Goal: Find specific page/section: Find specific page/section

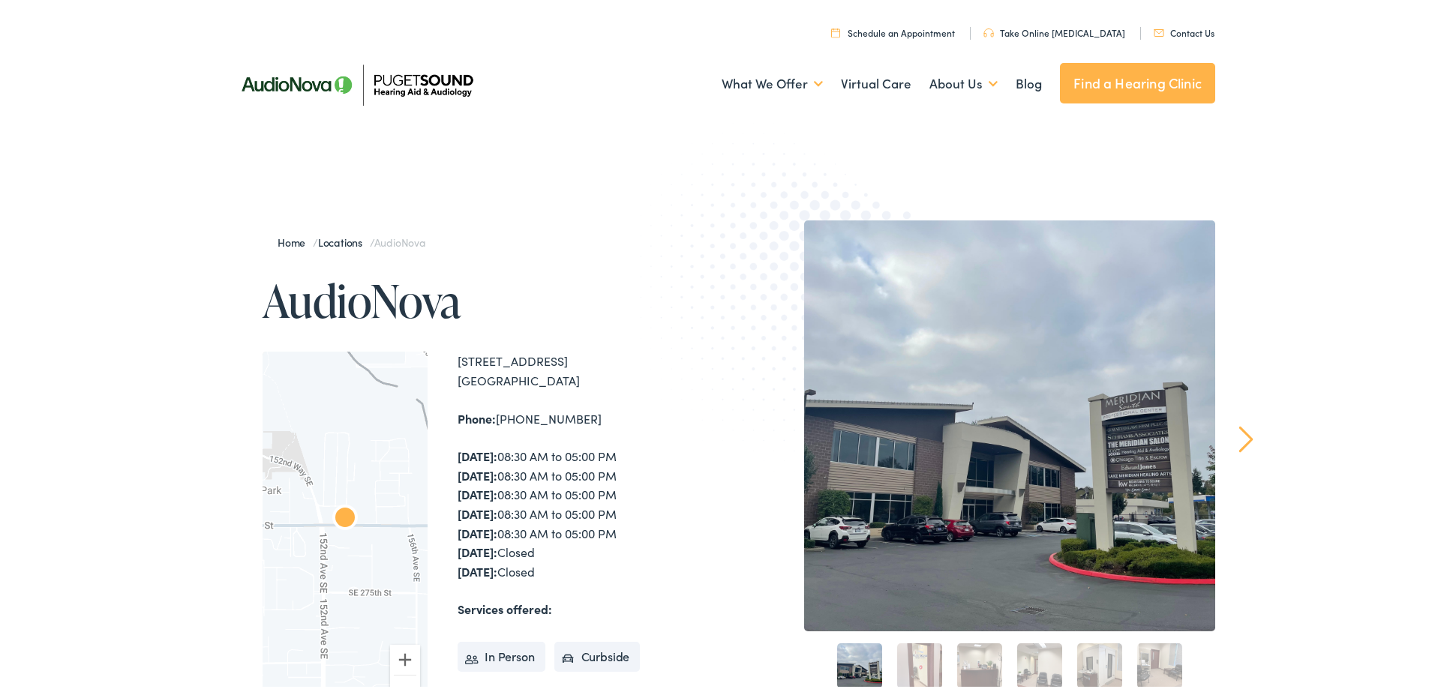
drag, startPoint x: 438, startPoint y: 350, endPoint x: 591, endPoint y: 427, distance: 171.4
click at [591, 427] on div "← Move left → Move right ↑ Move up ↓ Move down + Zoom in - Zoom out Home Jump l…" at bounding box center [492, 535] width 458 height 372
click at [591, 389] on div "[STREET_ADDRESS] Phone: [PHONE_NUMBER] [DATE]: 08:30 AM to 05:00 PM [DATE]: 08:…" at bounding box center [589, 535] width 263 height 372
click at [601, 428] on div "[STREET_ADDRESS] Phone: [PHONE_NUMBER] [DATE]: 08:30 AM to 05:00 PM [DATE]: 08:…" at bounding box center [589, 535] width 263 height 372
drag, startPoint x: 601, startPoint y: 422, endPoint x: 475, endPoint y: 355, distance: 142.6
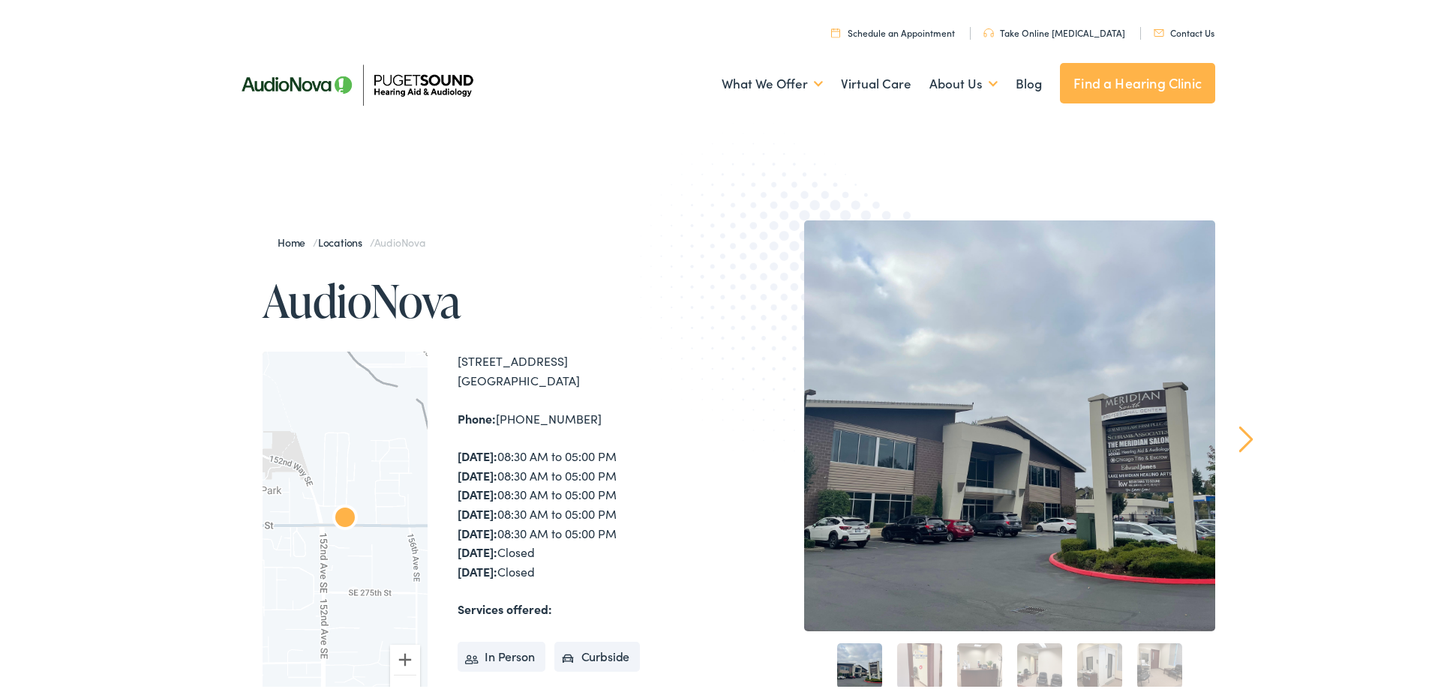
click at [459, 355] on div "[STREET_ADDRESS] Phone: [PHONE_NUMBER] [DATE]: 08:30 AM to 05:00 PM [DATE]: 08:…" at bounding box center [589, 535] width 263 height 372
copy div "[STREET_ADDRESS] Phone: [PHONE_NUMBER]"
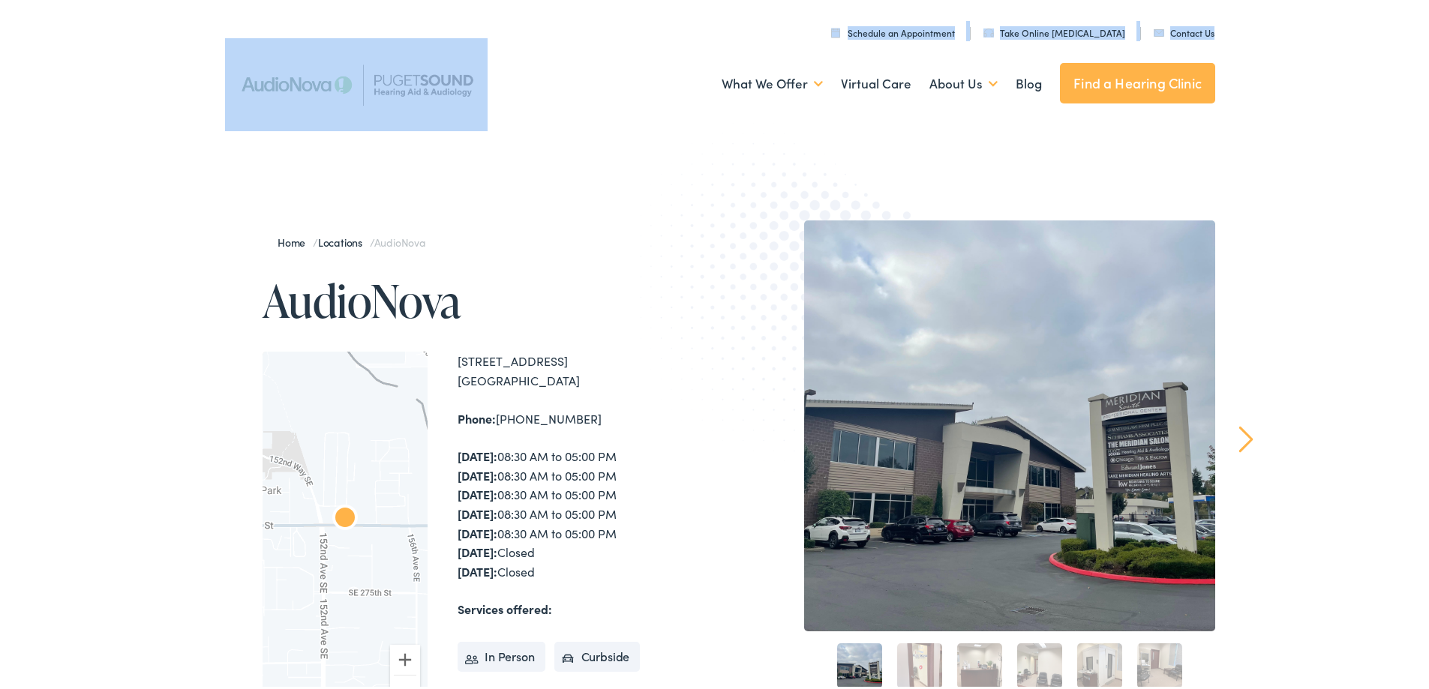
drag, startPoint x: 475, startPoint y: 95, endPoint x: 372, endPoint y: 76, distance: 104.5
click at [372, 76] on div "Menu Close Schedule an Appointment Take Online [MEDICAL_DATA] Contact Us Find a…" at bounding box center [720, 60] width 990 height 120
click at [546, 118] on div "What We Offer Comprehensive & Holistic Care Hearing Testing & Evaluation Hearin…" at bounding box center [720, 81] width 990 height 78
drag, startPoint x: 489, startPoint y: 92, endPoint x: 611, endPoint y: 90, distance: 122.3
click at [403, 92] on div "Menu Close Schedule an Appointment Take Online [MEDICAL_DATA] Contact Us Find a…" at bounding box center [720, 60] width 990 height 120
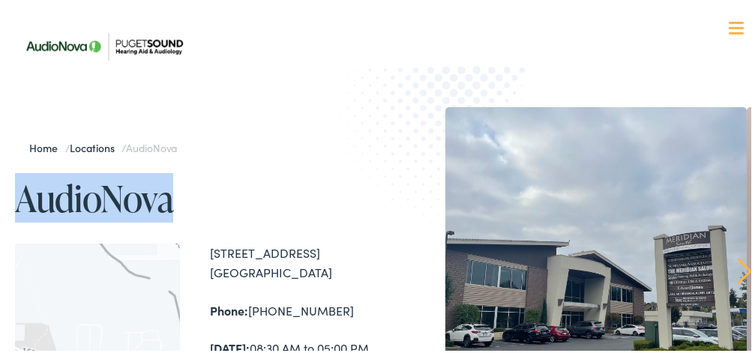
drag, startPoint x: 196, startPoint y: 194, endPoint x: 50, endPoint y: 198, distance: 145.6
click at [38, 198] on h1 "AudioNova" at bounding box center [199, 196] width 368 height 40
click at [224, 195] on h1 "AudioNova" at bounding box center [199, 196] width 368 height 40
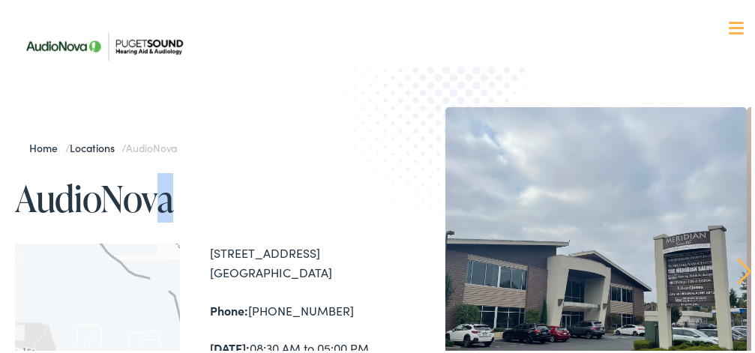
drag, startPoint x: 109, startPoint y: 212, endPoint x: 6, endPoint y: 221, distance: 103.1
click at [259, 196] on h1 "AudioNova" at bounding box center [199, 196] width 368 height 40
drag, startPoint x: 223, startPoint y: 197, endPoint x: 408, endPoint y: 185, distance: 185.6
click at [136, 216] on h1 "AudioNova" at bounding box center [199, 196] width 368 height 40
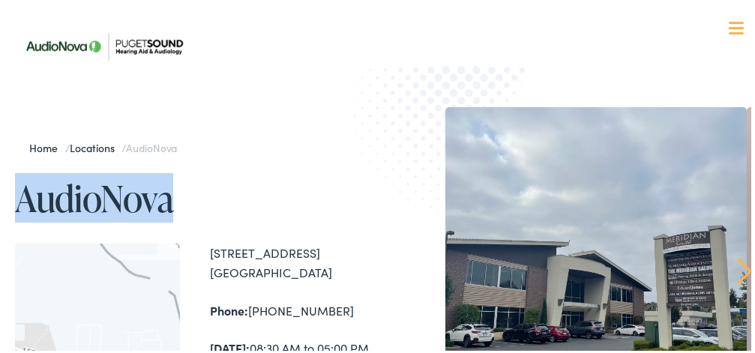
drag, startPoint x: 17, startPoint y: 197, endPoint x: 190, endPoint y: 197, distance: 173.3
click at [190, 197] on h1 "AudioNova" at bounding box center [199, 196] width 368 height 40
copy h1 "AudioNova"
